Goal: Transaction & Acquisition: Purchase product/service

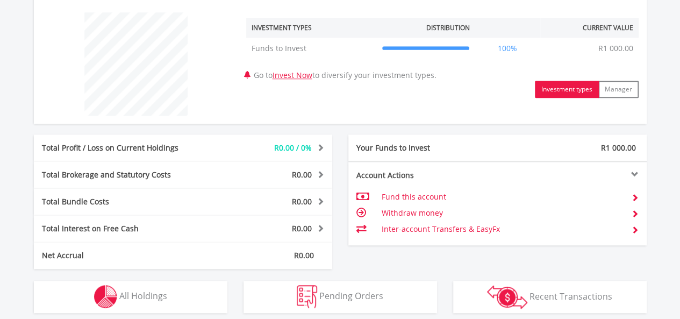
scroll to position [409, 0]
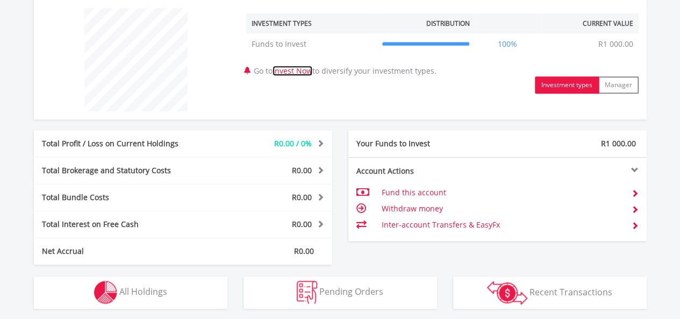
click at [297, 69] on link "Invest Now" at bounding box center [292, 71] width 40 height 10
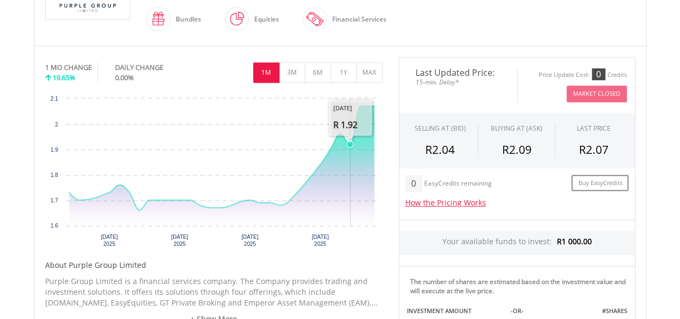
scroll to position [288, 0]
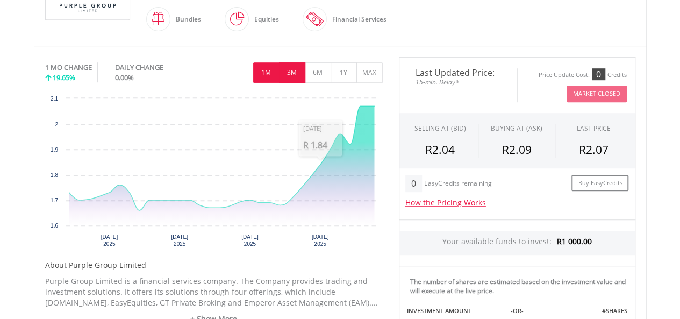
click at [292, 68] on button "3M" at bounding box center [292, 72] width 26 height 20
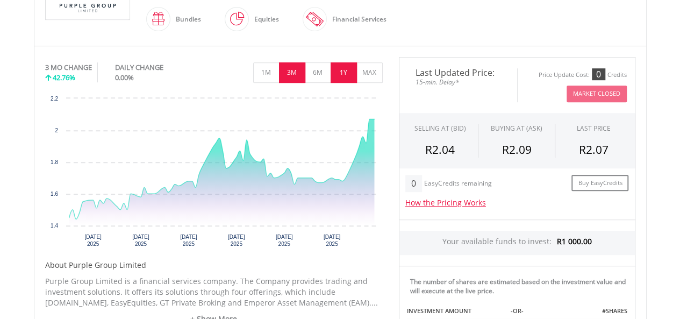
click at [339, 71] on button "1Y" at bounding box center [343, 72] width 26 height 20
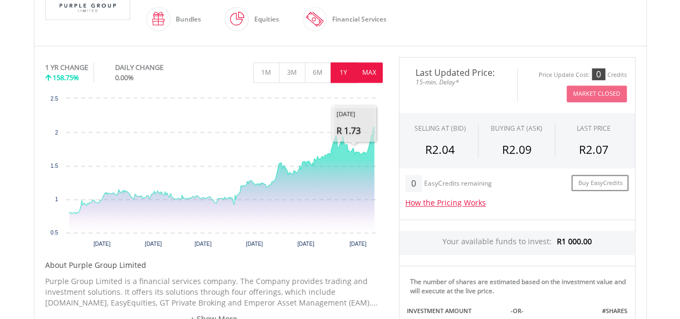
click at [368, 80] on button "MAX" at bounding box center [369, 72] width 26 height 20
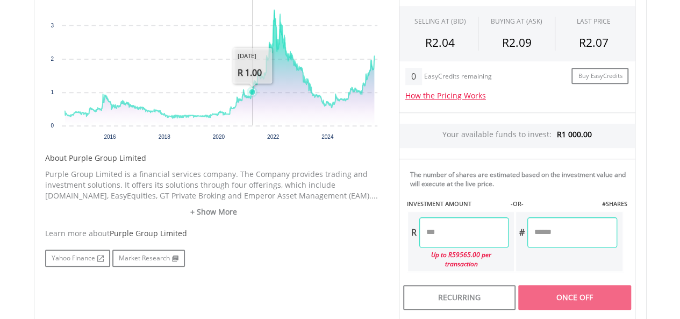
scroll to position [397, 0]
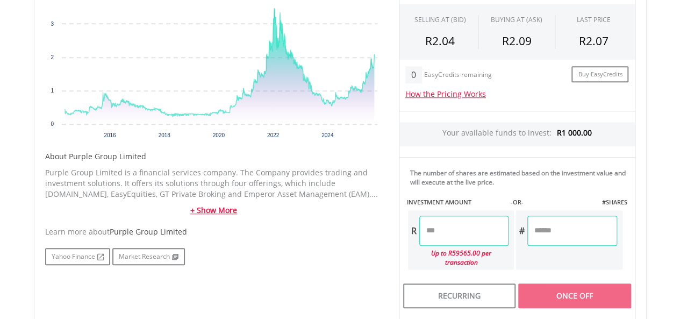
click at [227, 210] on link "+ Show More" at bounding box center [213, 210] width 337 height 11
